Goal: Browse casually

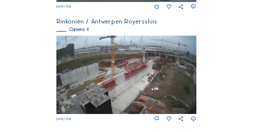
scroll to position [541, 0]
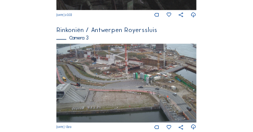
scroll to position [415, 0]
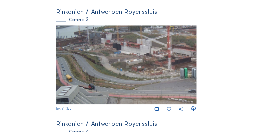
drag, startPoint x: 76, startPoint y: 45, endPoint x: 145, endPoint y: 54, distance: 69.4
click at [145, 54] on img at bounding box center [126, 64] width 140 height 79
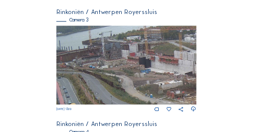
drag, startPoint x: 64, startPoint y: 40, endPoint x: 82, endPoint y: 66, distance: 31.9
click at [96, 59] on img at bounding box center [126, 64] width 140 height 79
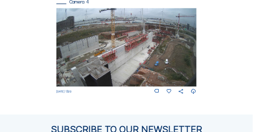
scroll to position [538, 0]
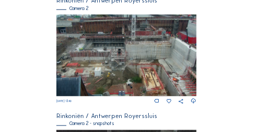
scroll to position [179, 0]
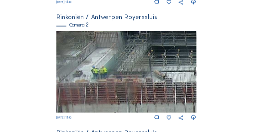
drag, startPoint x: 75, startPoint y: 66, endPoint x: 96, endPoint y: 73, distance: 21.4
click at [96, 73] on img at bounding box center [126, 72] width 140 height 82
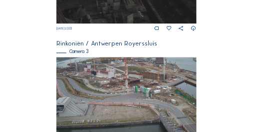
scroll to position [399, 0]
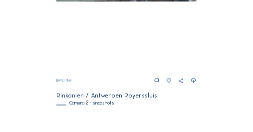
scroll to position [219, 0]
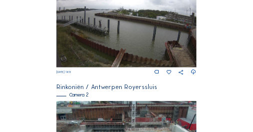
scroll to position [150, 0]
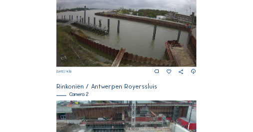
scroll to position [110, 0]
